Goal: Browse casually

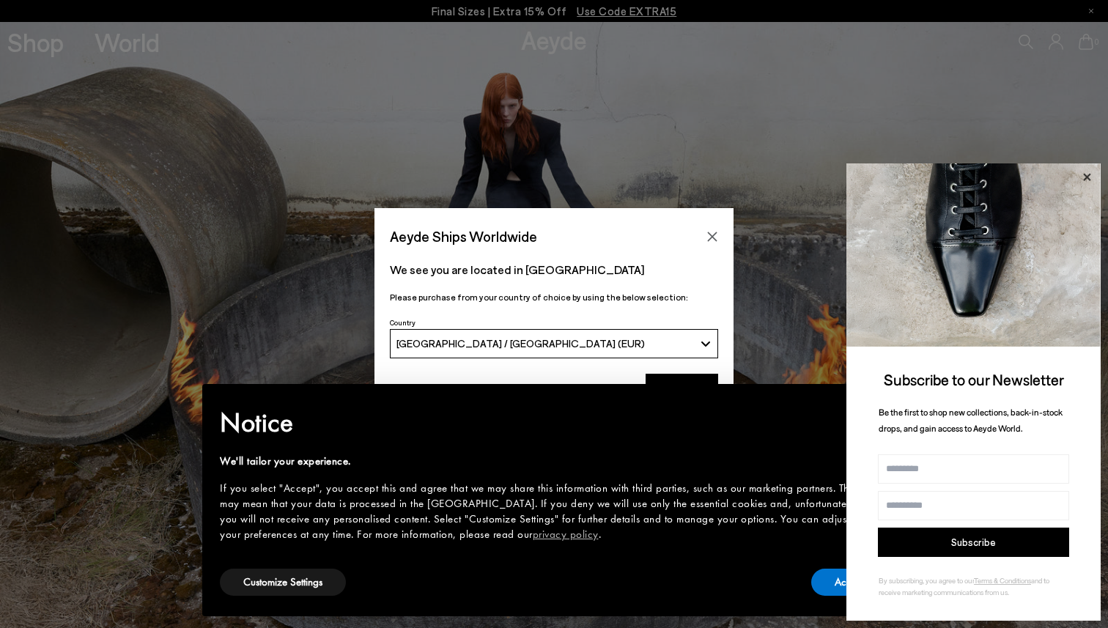
click at [1081, 168] on icon at bounding box center [1086, 177] width 19 height 19
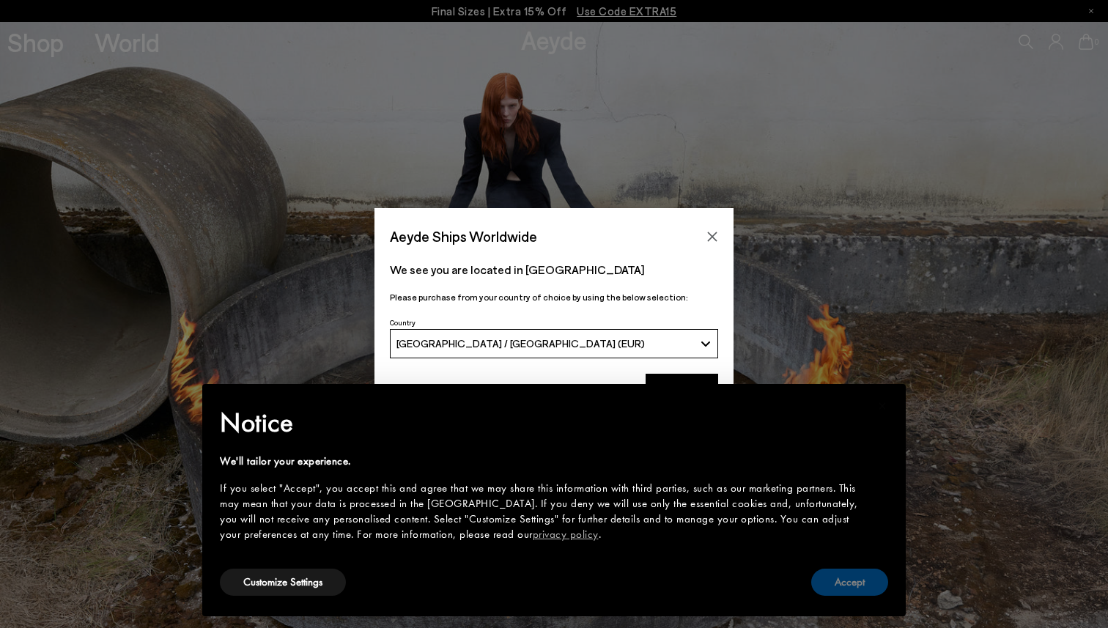
click at [856, 579] on button "Accept" at bounding box center [849, 582] width 77 height 27
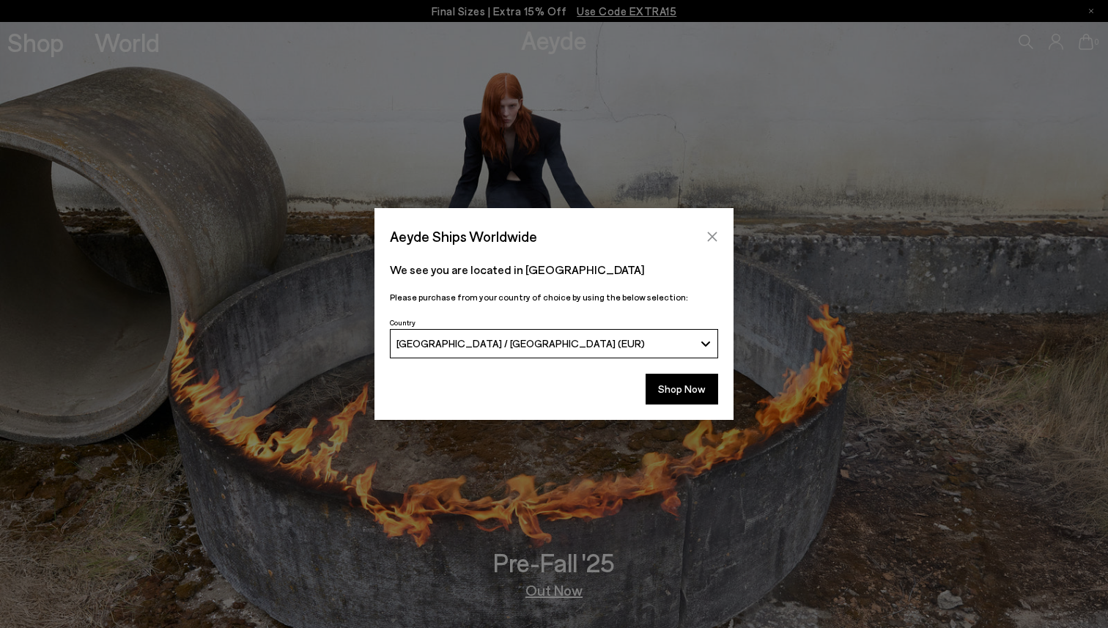
click at [707, 232] on icon "Close" at bounding box center [712, 237] width 12 height 12
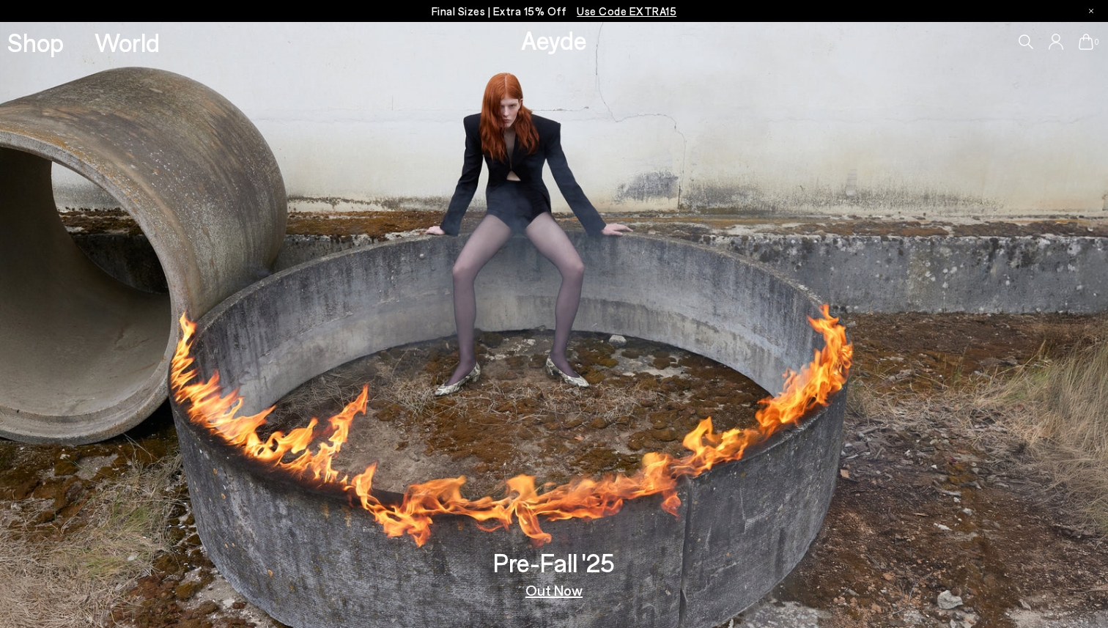
click at [616, 242] on img at bounding box center [554, 325] width 1108 height 606
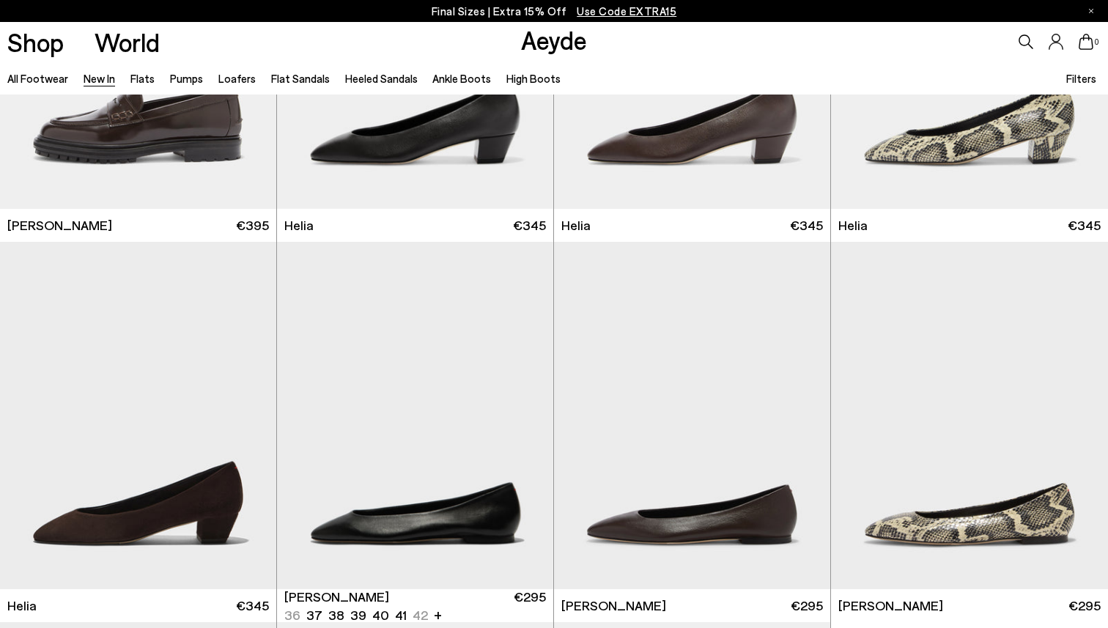
scroll to position [2428, 0]
